Goal: Task Accomplishment & Management: Manage account settings

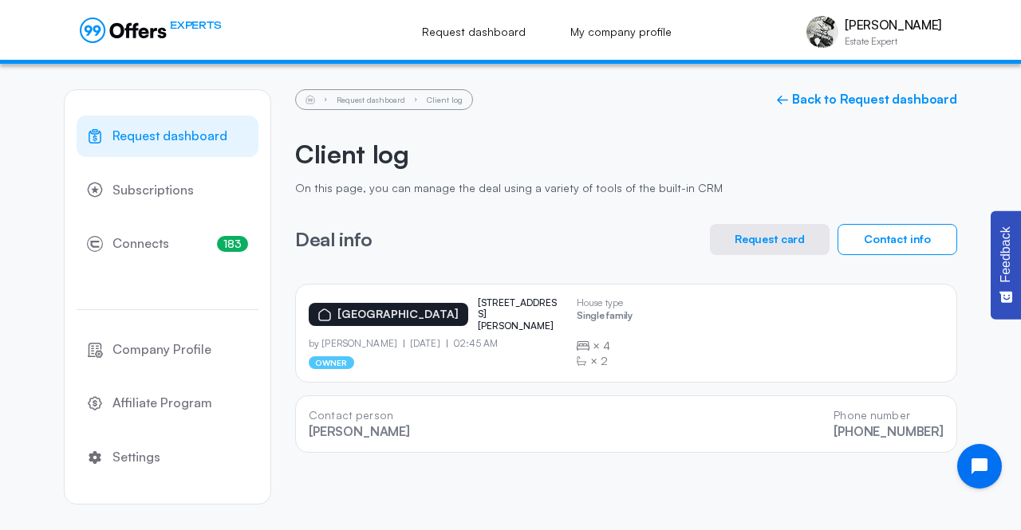
click at [133, 143] on span "Request dashboard" at bounding box center [169, 136] width 115 height 21
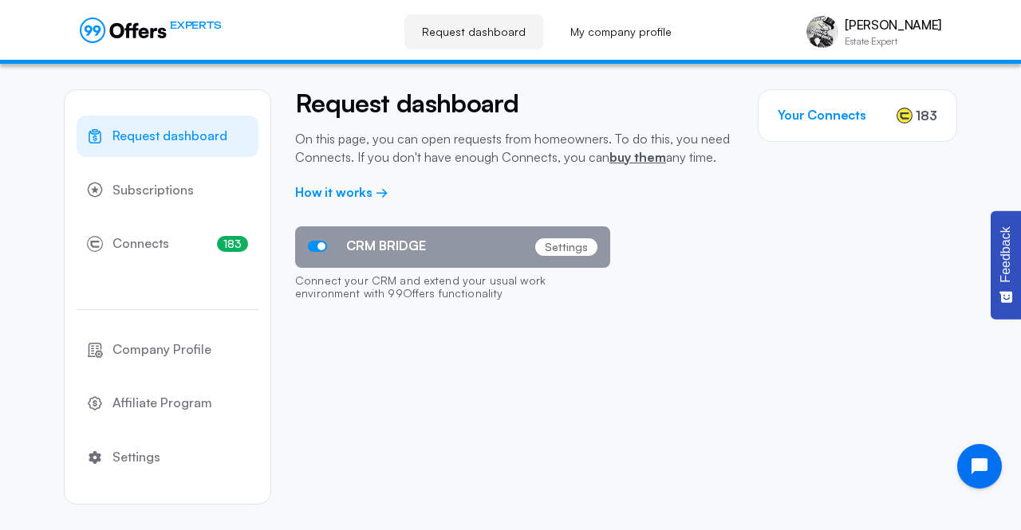
click at [133, 143] on span "Request dashboard" at bounding box center [169, 136] width 115 height 21
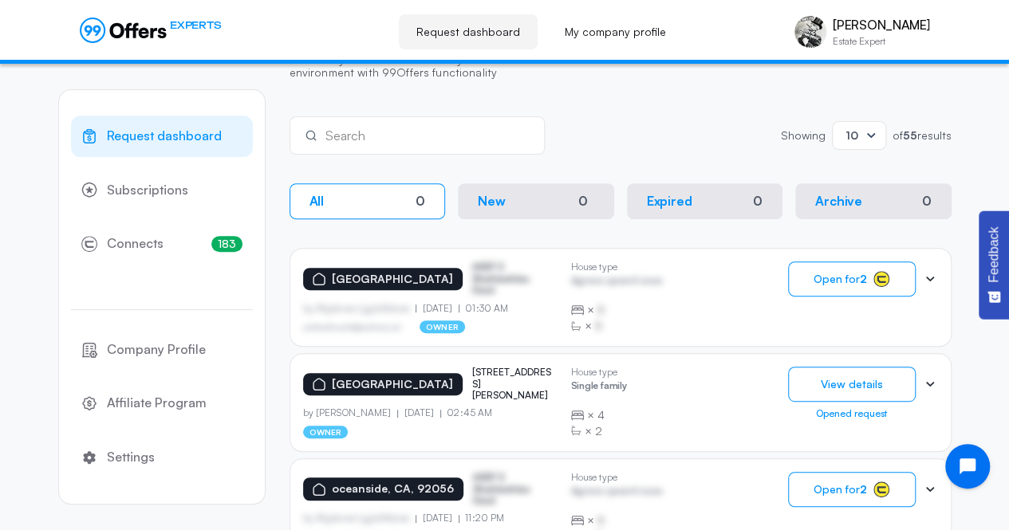
scroll to position [231, 0]
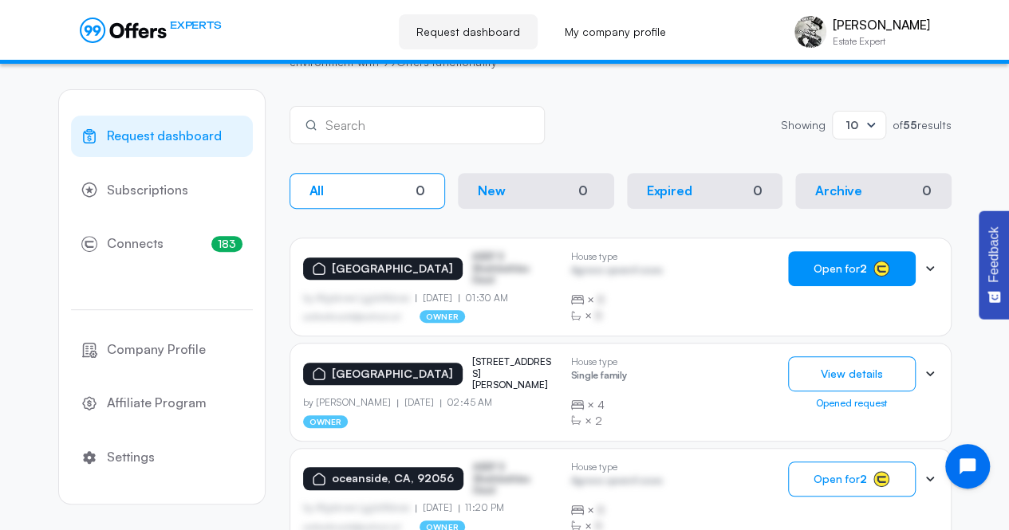
click at [844, 267] on span "Open for 2" at bounding box center [840, 268] width 53 height 13
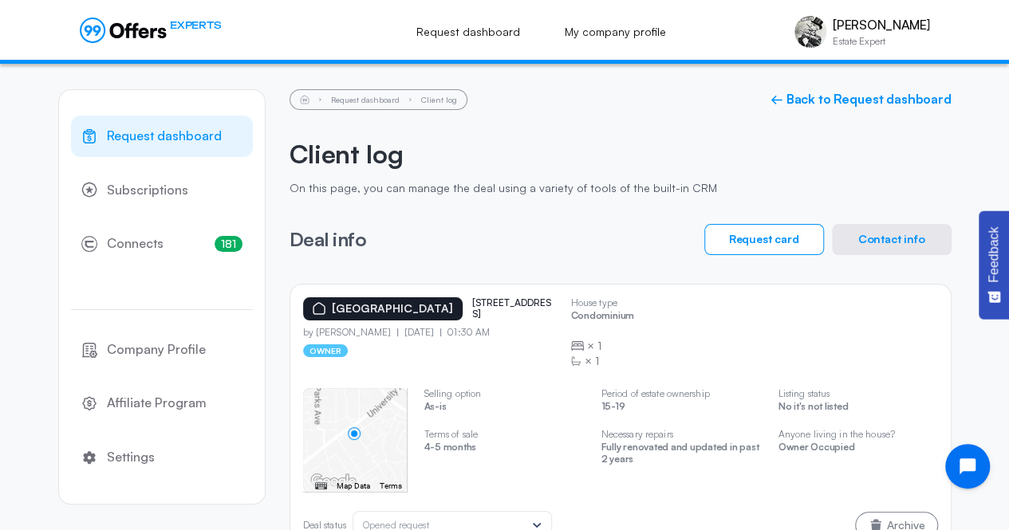
drag, startPoint x: 488, startPoint y: 315, endPoint x: 450, endPoint y: 299, distance: 41.5
click at [472, 299] on p "[STREET_ADDRESS]" at bounding box center [512, 309] width 80 height 23
copy p "[STREET_ADDRESS]"
